Goal: Navigation & Orientation: Understand site structure

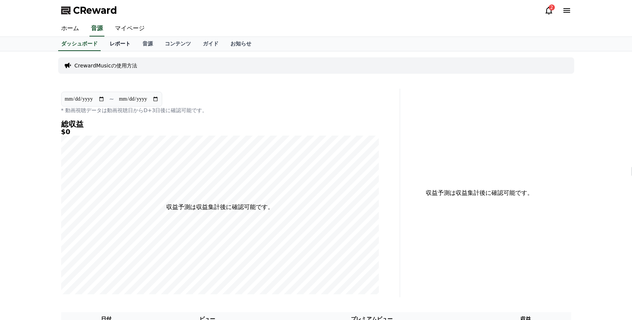
click at [123, 48] on link "レポート" at bounding box center [120, 44] width 33 height 14
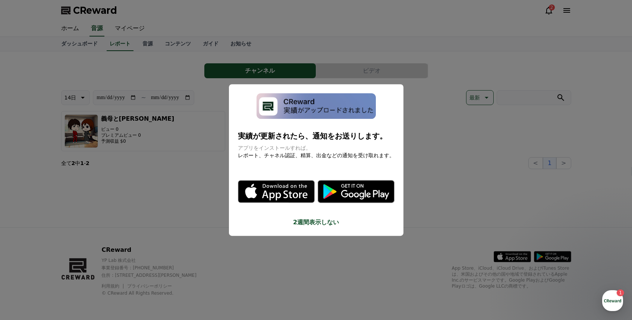
click at [479, 126] on button "close modal" at bounding box center [316, 160] width 632 height 320
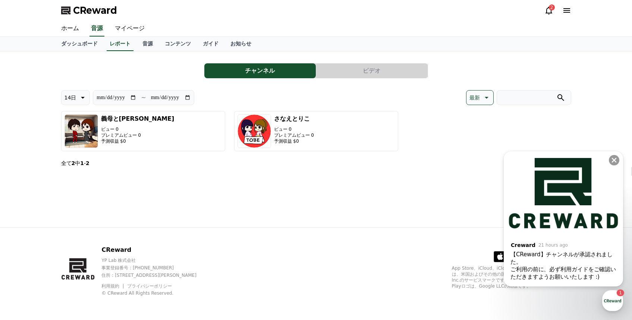
click at [345, 179] on div "**********" at bounding box center [316, 139] width 522 height 176
click at [612, 160] on icon at bounding box center [614, 160] width 7 height 7
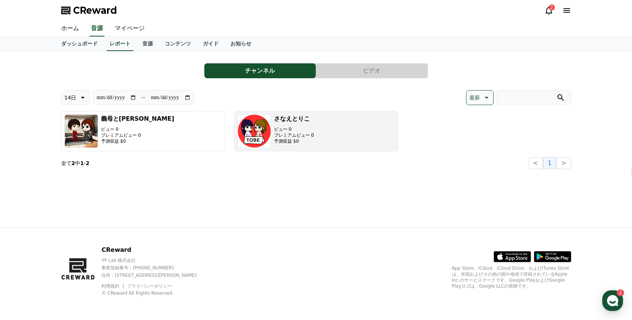
click at [354, 137] on button "[PERSON_NAME]とりこ ビュー 0 プレミアムビュー 0 予測収益 $0" at bounding box center [316, 131] width 164 height 40
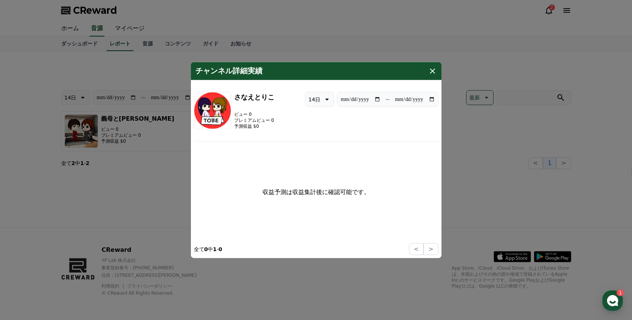
click at [435, 70] on icon "modal" at bounding box center [432, 70] width 9 height 9
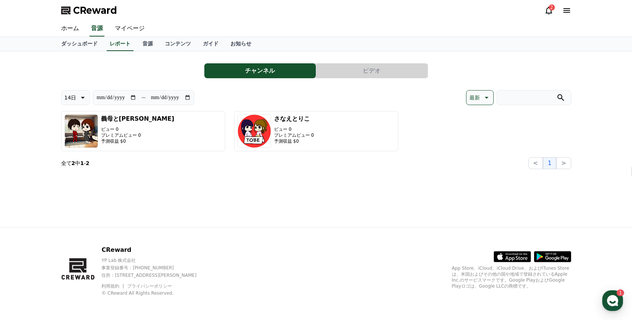
click at [82, 100] on icon at bounding box center [82, 97] width 9 height 9
click at [238, 200] on div "**********" at bounding box center [316, 139] width 522 height 176
click at [299, 88] on div "**********" at bounding box center [316, 113] width 510 height 112
click at [371, 73] on button "ビデオ" at bounding box center [372, 70] width 112 height 15
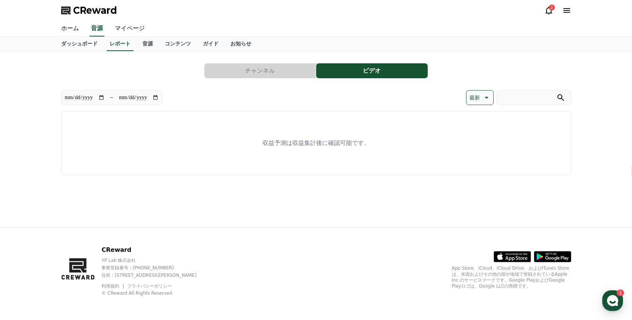
click at [262, 70] on button "チャンネル" at bounding box center [260, 70] width 112 height 15
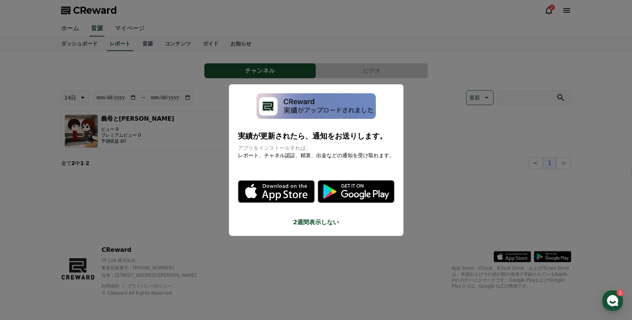
click at [443, 133] on button "close modal" at bounding box center [316, 160] width 632 height 320
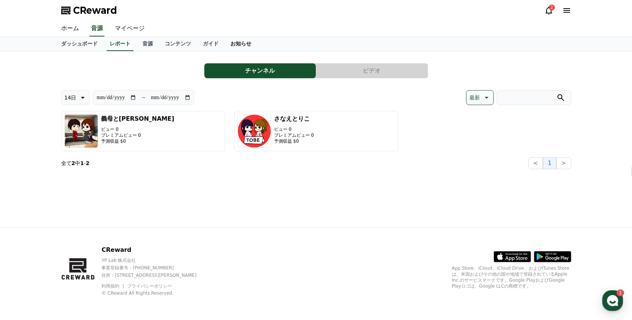
click at [244, 43] on link "お知らせ" at bounding box center [241, 44] width 33 height 14
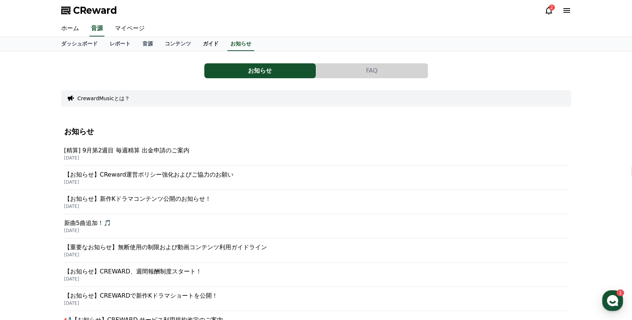
click at [210, 45] on link "ガイド" at bounding box center [211, 44] width 28 height 14
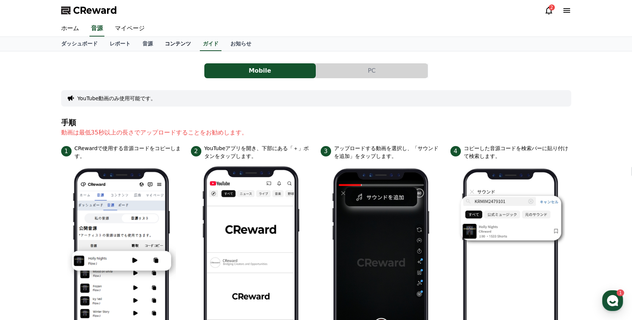
click at [173, 45] on link "コンテンツ" at bounding box center [178, 44] width 38 height 14
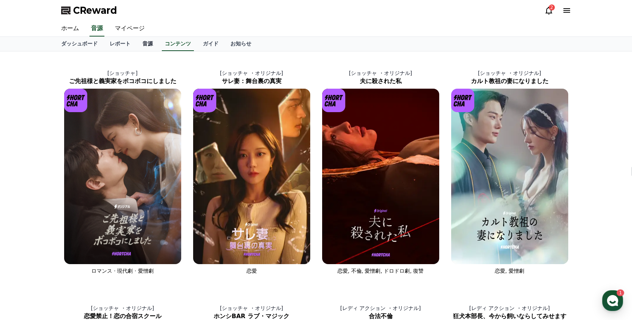
click at [150, 46] on link "音源" at bounding box center [148, 44] width 22 height 14
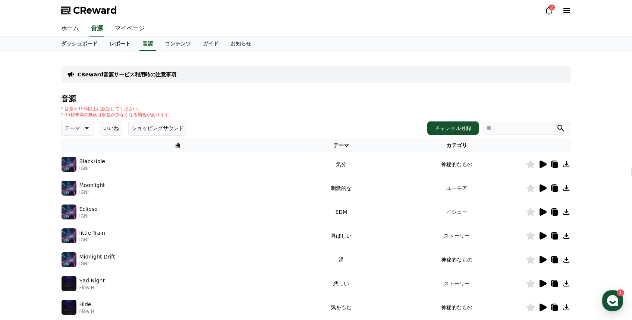
click at [125, 47] on link "レポート" at bounding box center [120, 44] width 33 height 14
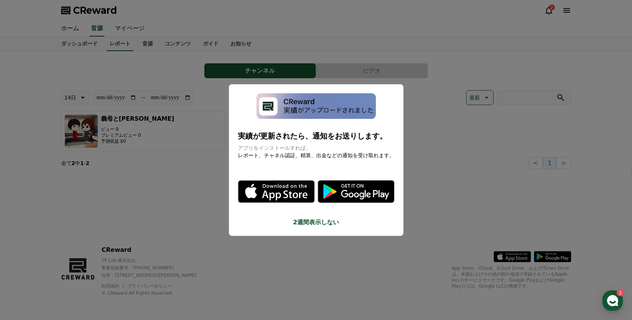
click at [159, 201] on button "close modal" at bounding box center [316, 160] width 632 height 320
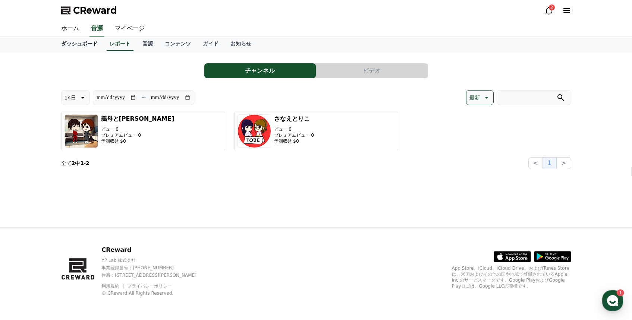
click at [93, 44] on link "ダッシュボード" at bounding box center [79, 44] width 48 height 14
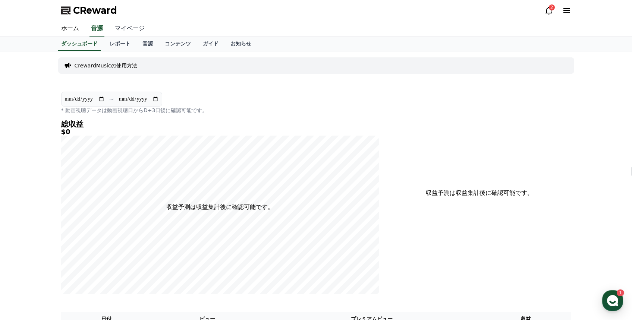
click at [135, 28] on link "マイページ" at bounding box center [130, 29] width 42 height 16
